Goal: Task Accomplishment & Management: Manage account settings

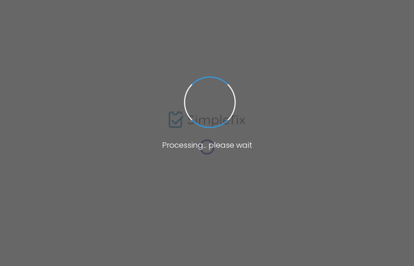
type input "4YF20"
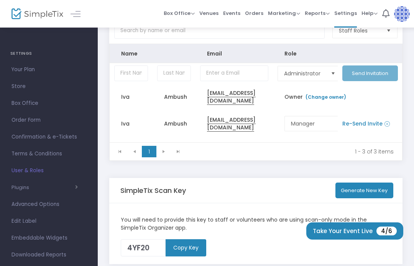
scroll to position [49, 0]
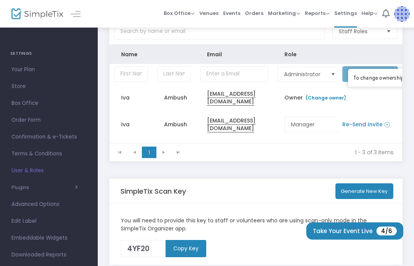
click at [328, 99] on link "(Change owner)" at bounding box center [325, 98] width 41 height 7
click at [322, 99] on link "(Change owner)" at bounding box center [325, 98] width 41 height 7
click at [320, 101] on link "(Change owner)" at bounding box center [325, 98] width 41 height 7
click at [380, 115] on td "Re-Send Invite" at bounding box center [370, 124] width 64 height 27
click at [371, 77] on div "To change ownership of a SimpleTix account, please add the new email address th…" at bounding box center [420, 77] width 135 height 7
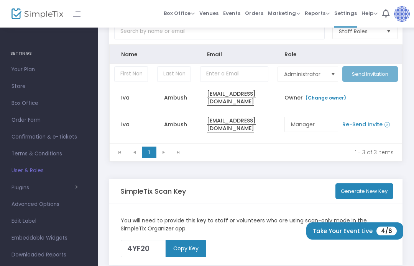
click at [398, 16] on img at bounding box center [402, 14] width 16 height 16
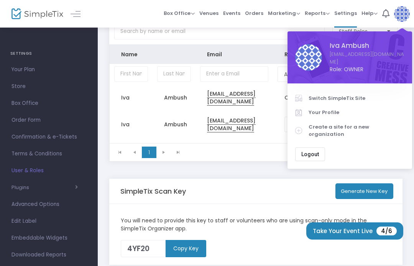
click at [313, 151] on span "Logout" at bounding box center [310, 154] width 18 height 6
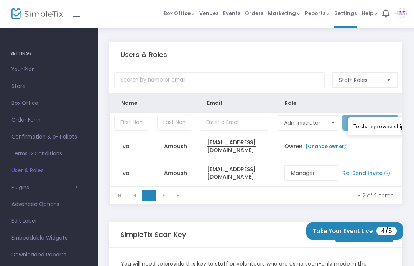
click at [325, 144] on div "(Change owner)" at bounding box center [325, 146] width 45 height 11
click at [412, 150] on div "Users & Roles Staff Roles Name Email Role Administrator Send Invitation Iva Amb…" at bounding box center [256, 176] width 316 height 299
click at [342, 13] on span "Settings" at bounding box center [345, 13] width 23 height 20
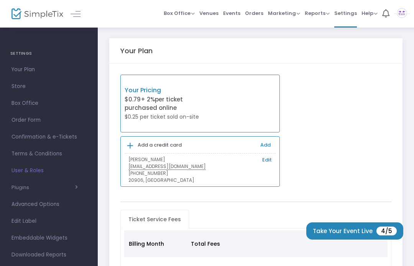
click at [265, 160] on link "Edit" at bounding box center [267, 160] width 10 height 8
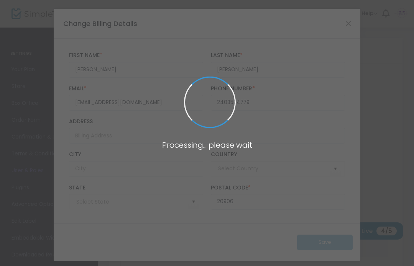
type input "[PHONE_NUMBER]"
type input "[GEOGRAPHIC_DATA]"
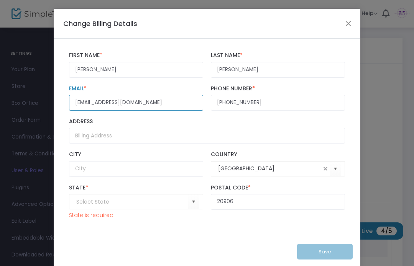
click at [164, 109] on input "[EMAIL_ADDRESS][DOMAIN_NAME]" at bounding box center [136, 103] width 134 height 16
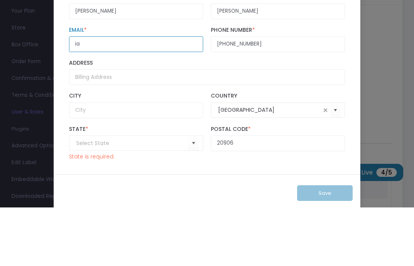
type input "i"
type input "[EMAIL_ADDRESS][DOMAIN_NAME]"
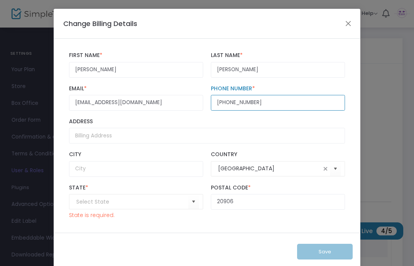
click at [271, 110] on input "[PHONE_NUMBER]" at bounding box center [278, 103] width 134 height 16
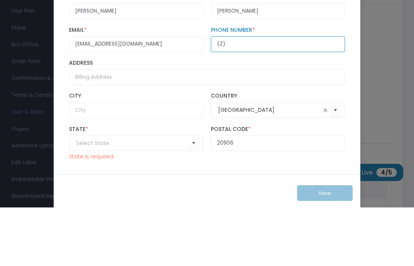
type input "(2)"
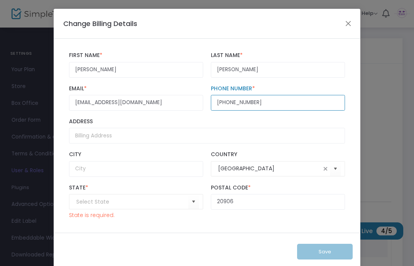
type input "(301) 222-3956"
click at [139, 206] on input at bounding box center [132, 202] width 112 height 8
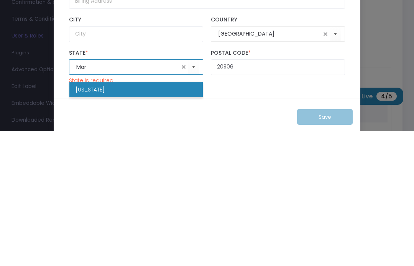
click at [138, 217] on li "Maryland" at bounding box center [135, 224] width 133 height 15
type input "Maryland"
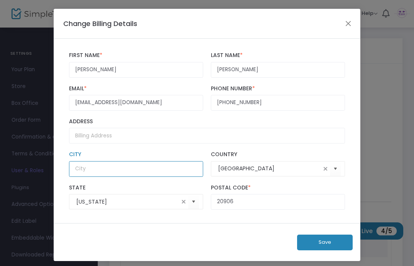
click at [163, 169] on input "text" at bounding box center [136, 169] width 134 height 16
type input "Owings Mills"
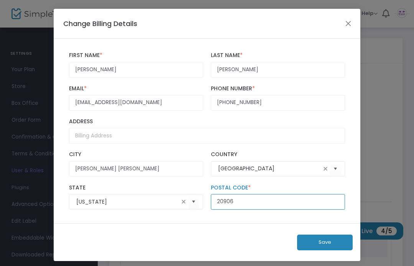
click at [256, 206] on input "20906" at bounding box center [278, 202] width 134 height 16
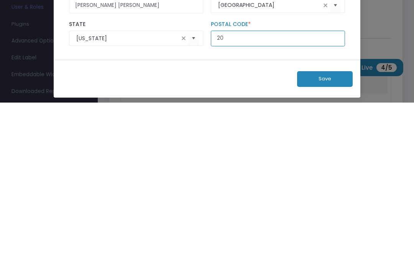
type input "2"
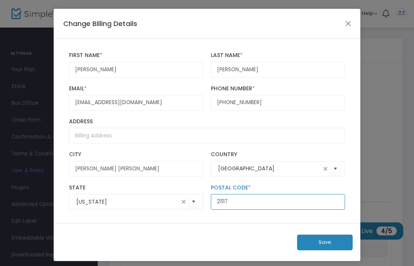
type input "21117"
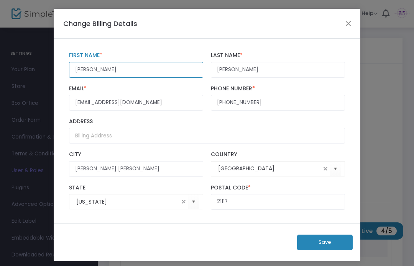
click at [115, 69] on input "Karmen" at bounding box center [136, 70] width 134 height 16
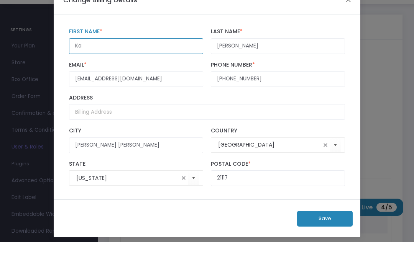
type input "K"
type input "Iva"
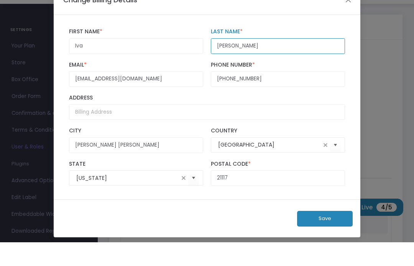
click at [252, 62] on input "Carr" at bounding box center [278, 70] width 134 height 16
click at [237, 62] on input "Carr" at bounding box center [278, 70] width 134 height 16
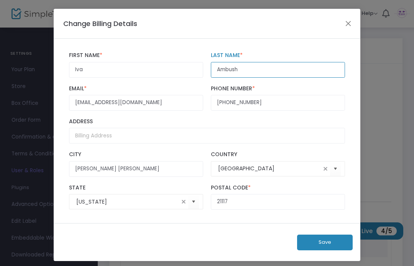
type input "Ambush"
click at [327, 251] on button "Save" at bounding box center [325, 243] width 56 height 16
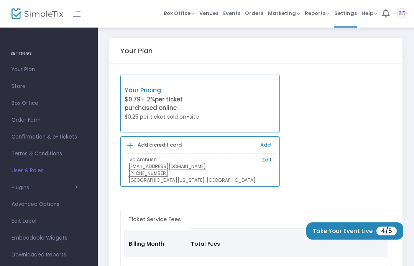
click at [263, 159] on link "Edit" at bounding box center [267, 160] width 10 height 8
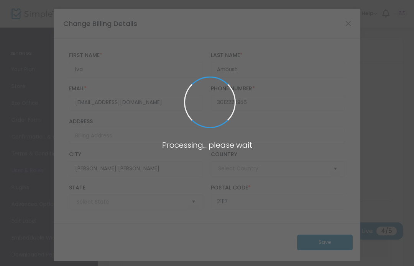
type input "(301) 222-3956"
type input "United States"
type input "Maryland"
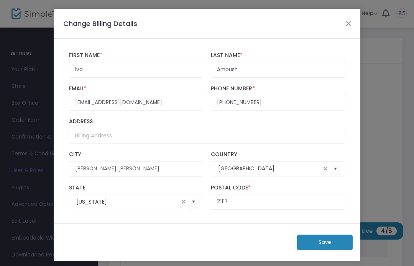
click at [333, 249] on button "Save" at bounding box center [325, 243] width 56 height 16
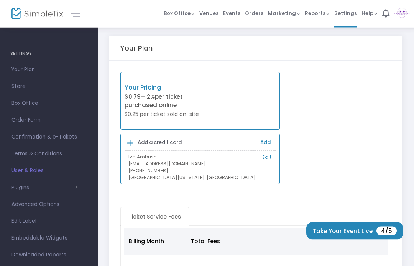
scroll to position [3, 0]
click at [190, 13] on span "Box Office" at bounding box center [179, 13] width 31 height 7
click at [211, 11] on span "Venues" at bounding box center [208, 13] width 19 height 20
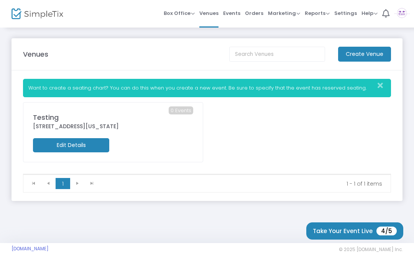
click at [233, 13] on span "Events" at bounding box center [231, 13] width 17 height 20
